Goal: Task Accomplishment & Management: Use online tool/utility

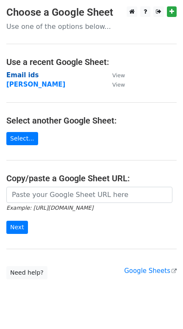
click at [18, 76] on strong "Email ids" at bounding box center [22, 75] width 32 height 8
click at [25, 76] on strong "Email ids" at bounding box center [22, 75] width 32 height 8
